Goal: Information Seeking & Learning: Compare options

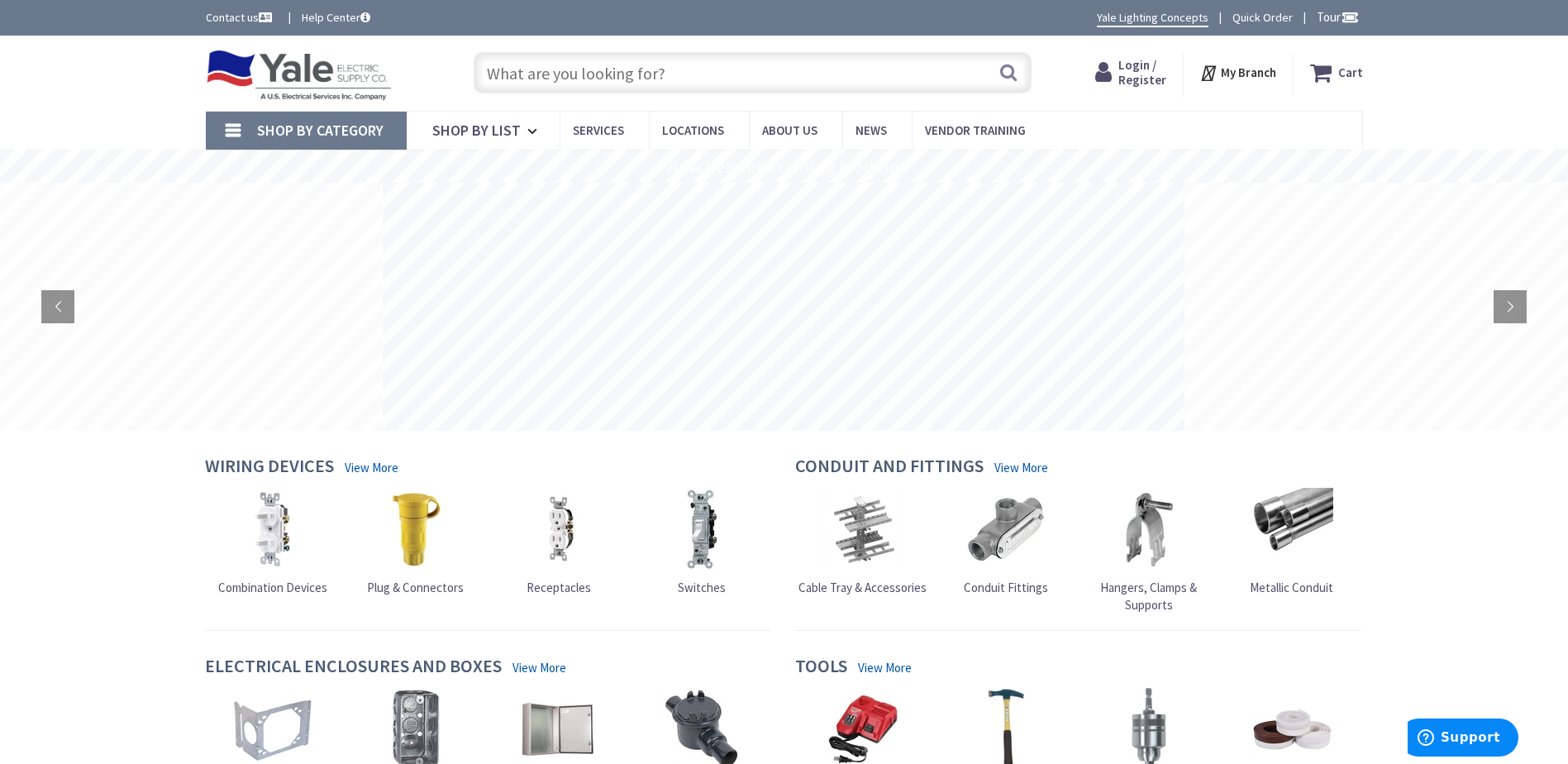
click at [1143, 71] on span "Login / Register" at bounding box center [1142, 72] width 48 height 30
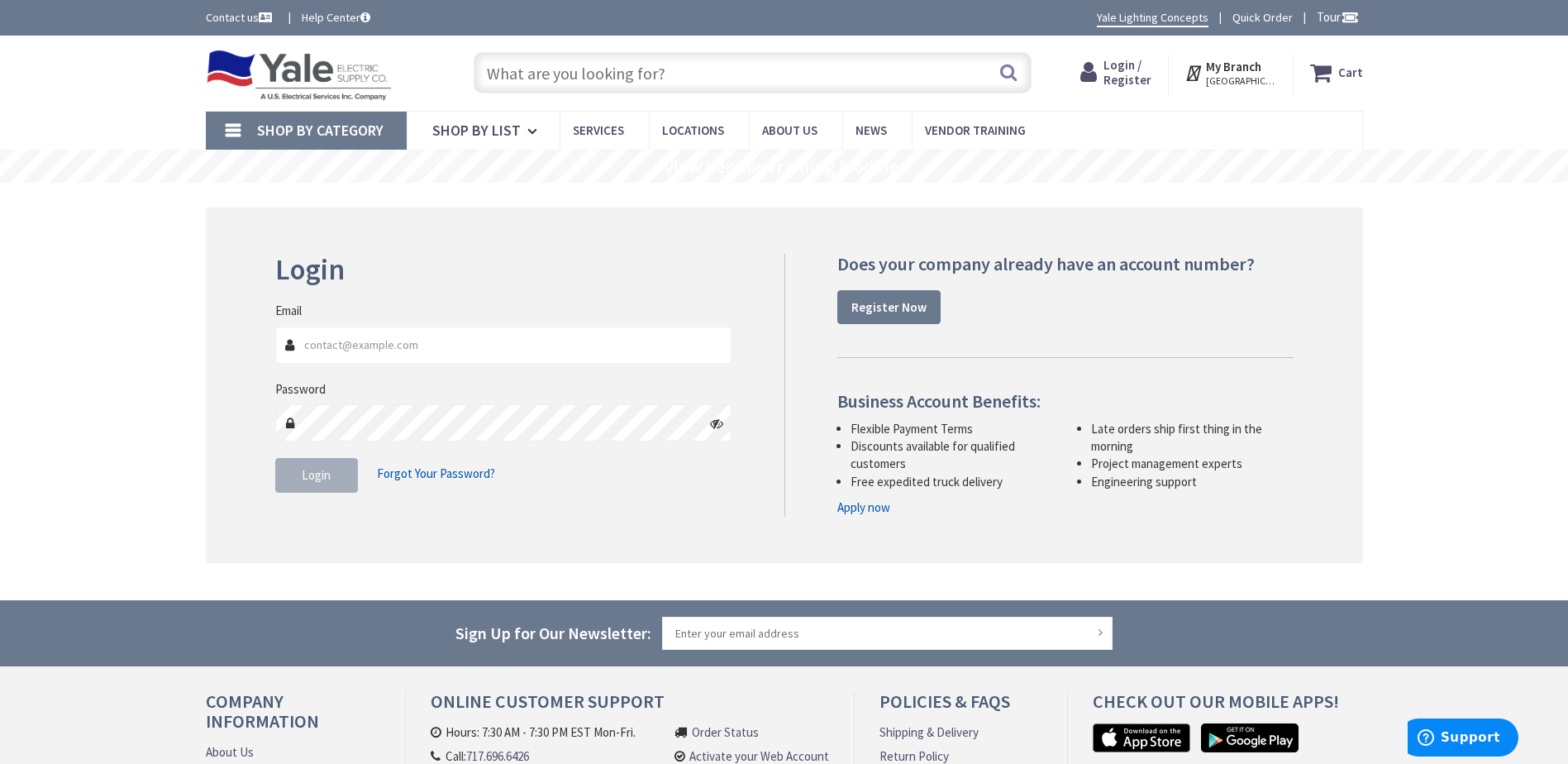
type input "Tim@Groffs.com"
click at [313, 481] on span "Login" at bounding box center [317, 475] width 29 height 16
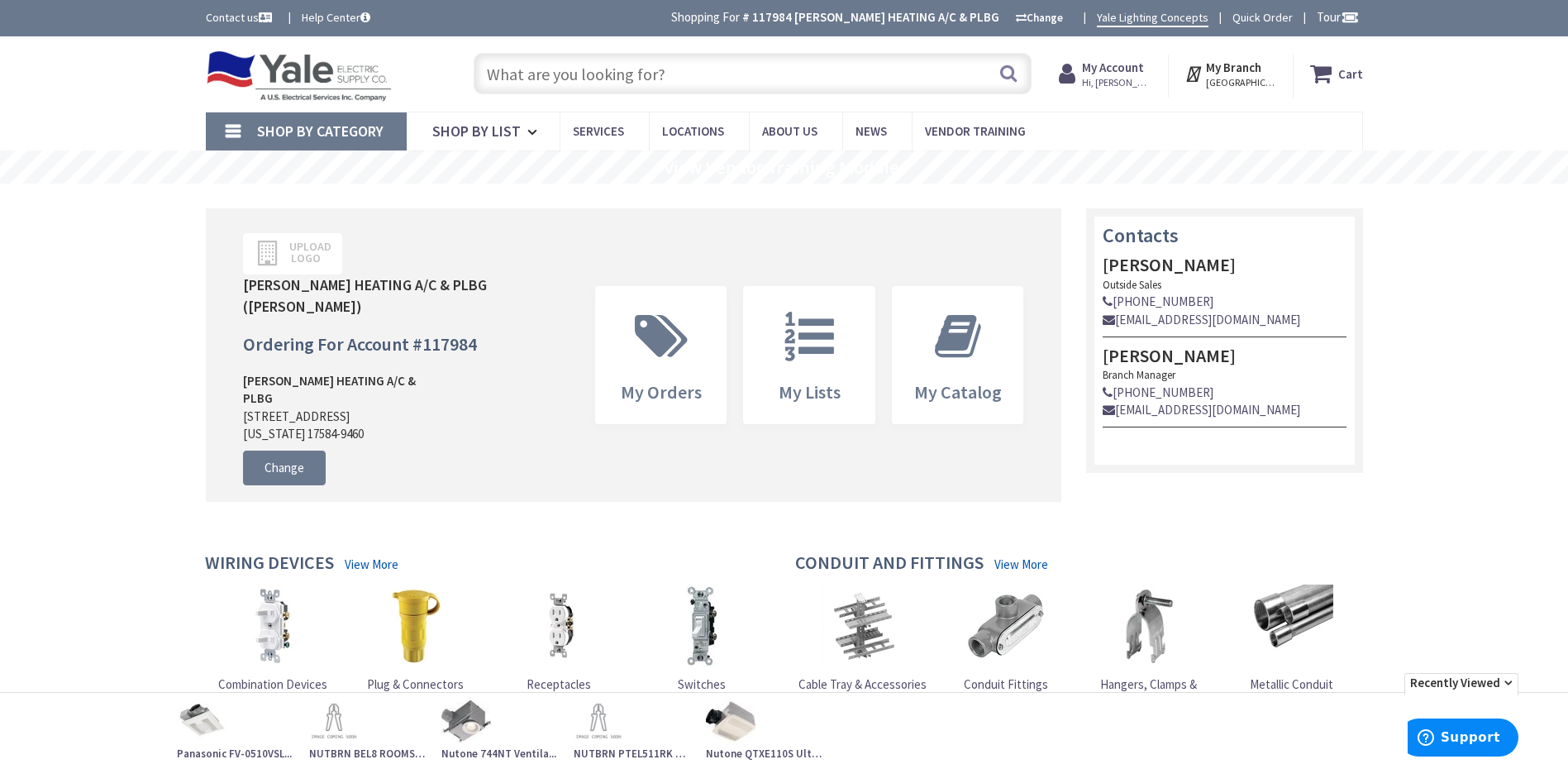
click at [492, 68] on input "text" at bounding box center [752, 74] width 558 height 41
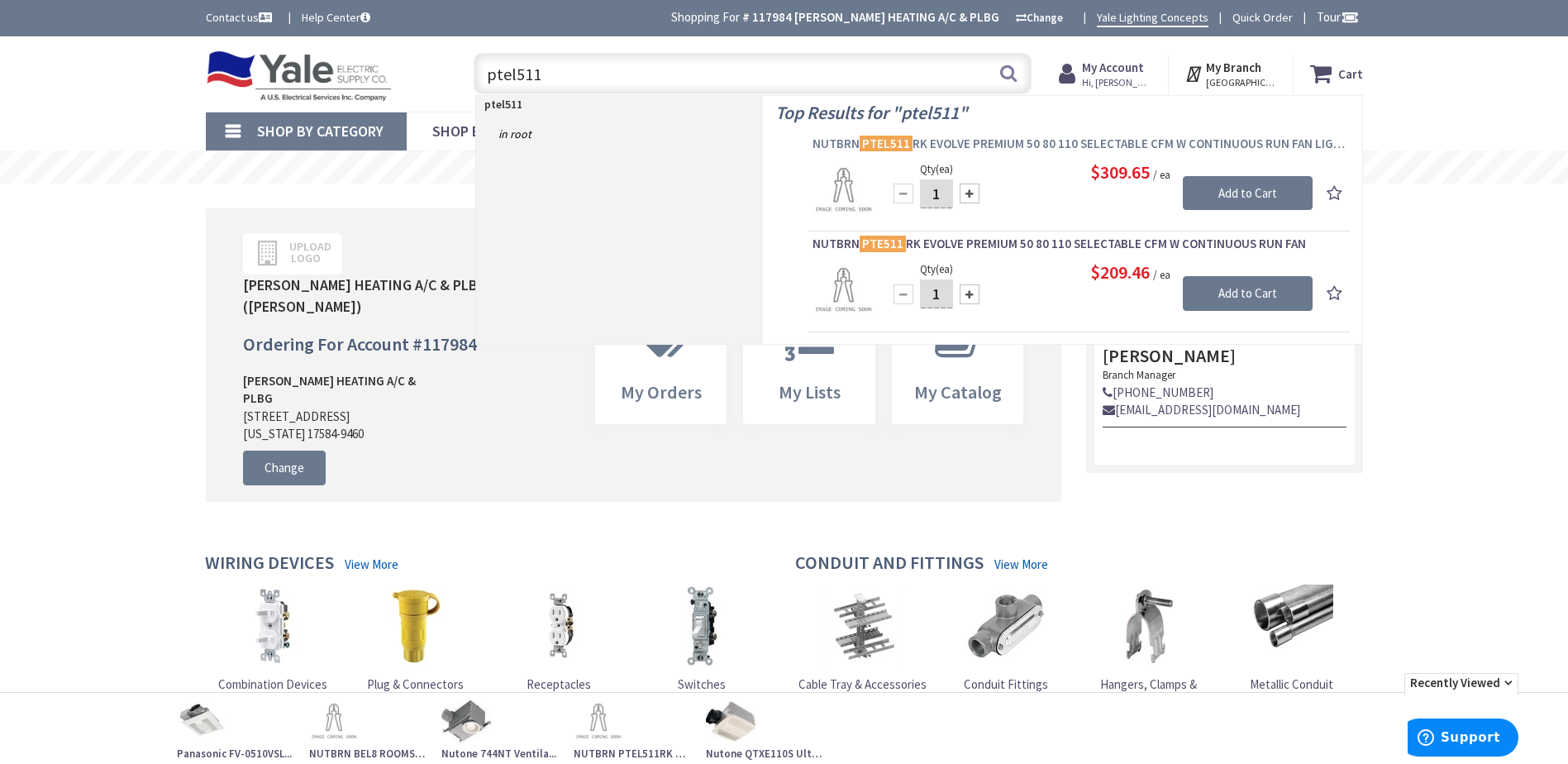
type input "ptel511"
click at [885, 139] on mark "PTEL511" at bounding box center [886, 143] width 53 height 21
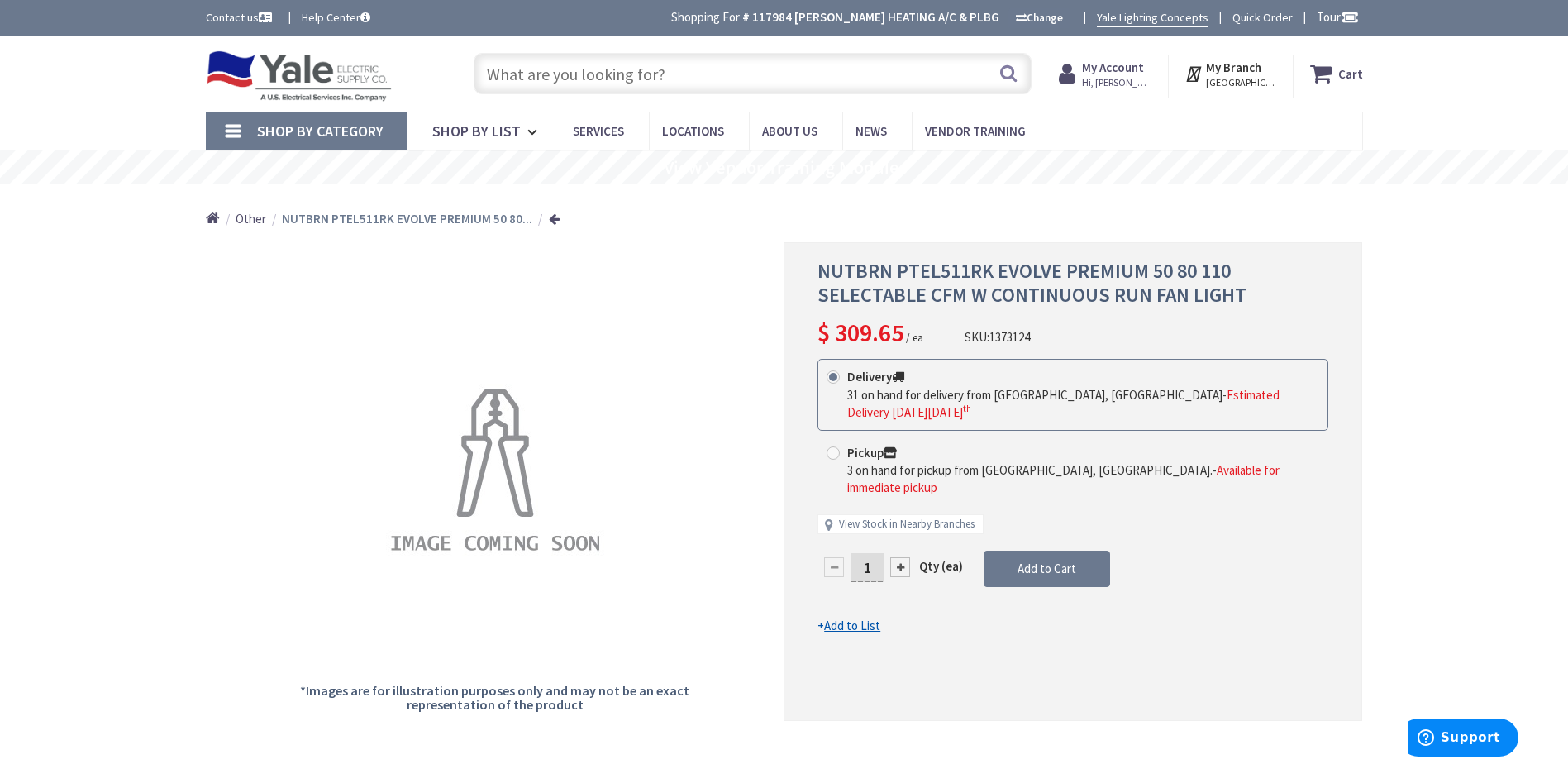
drag, startPoint x: 505, startPoint y: 72, endPoint x: 515, endPoint y: 73, distance: 10.0
click at [509, 74] on input "text" at bounding box center [752, 74] width 558 height 41
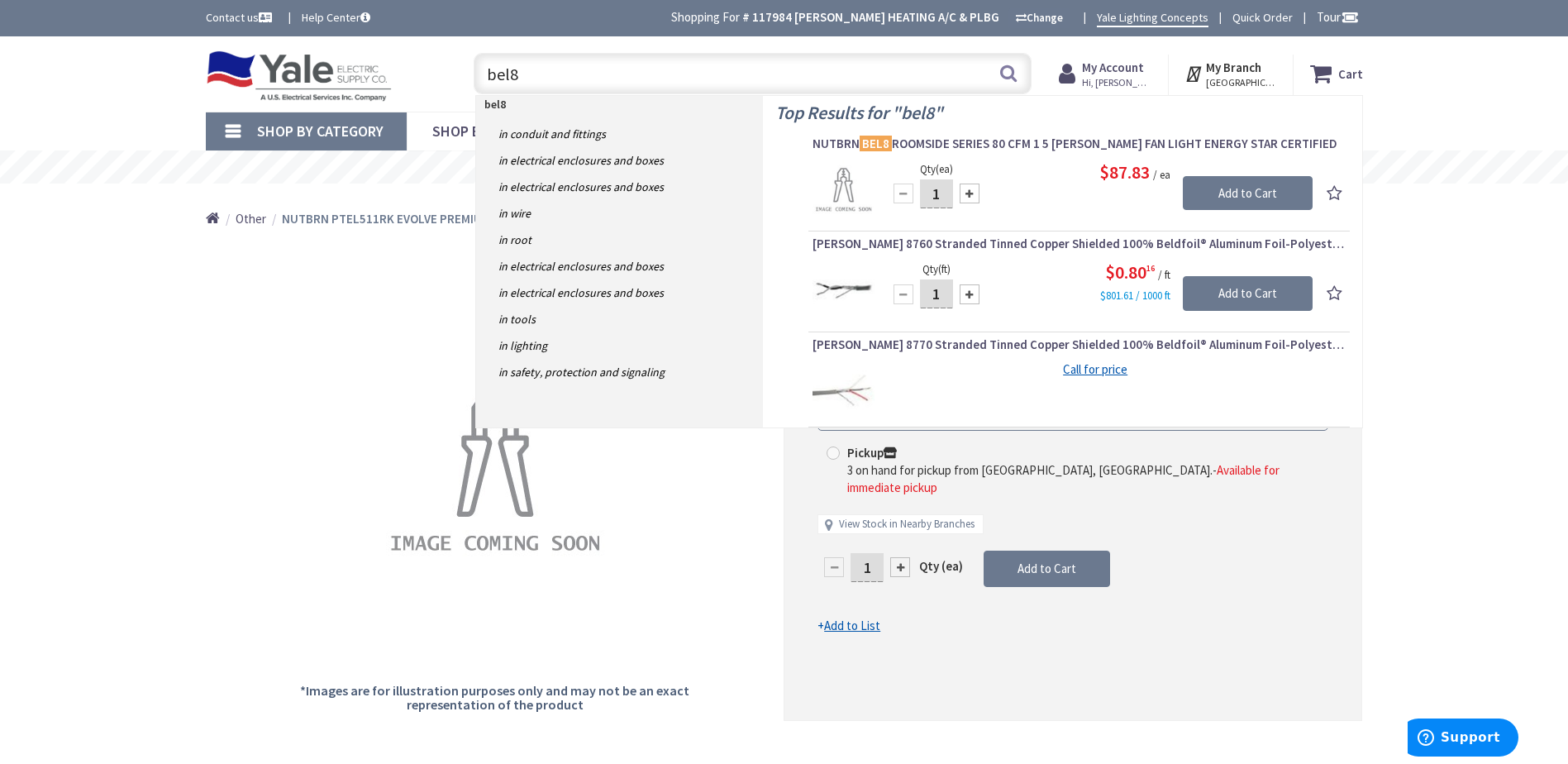
type input "bel8"
click at [849, 175] on img at bounding box center [843, 190] width 62 height 62
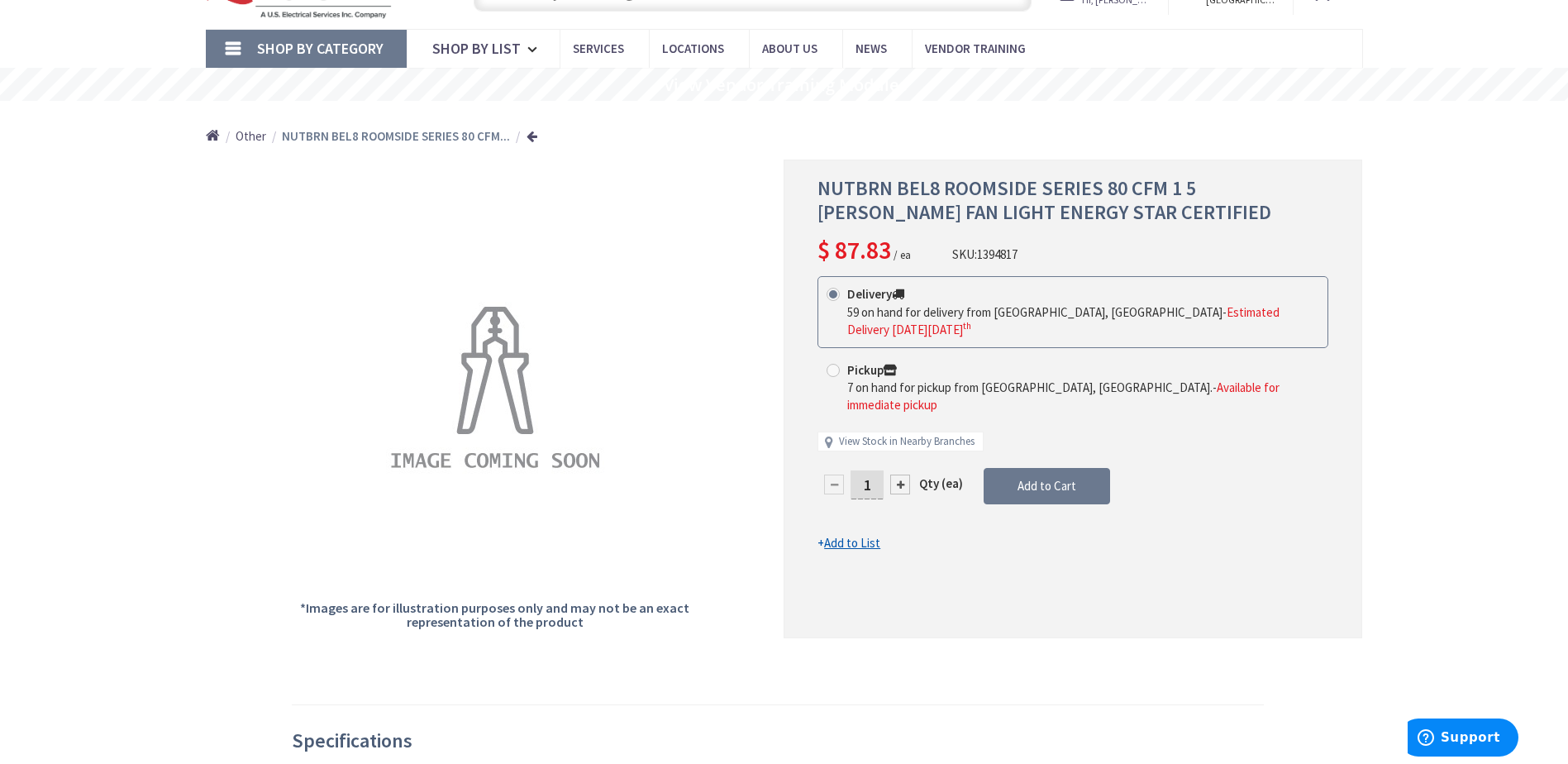
scroll to position [83, 0]
